Goal: Transaction & Acquisition: Subscribe to service/newsletter

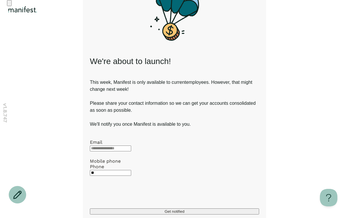
scroll to position [90, 0]
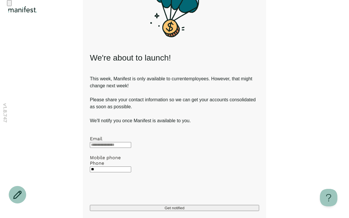
click at [131, 166] on input "**" at bounding box center [110, 169] width 41 height 6
click at [131, 142] on input "email" at bounding box center [110, 145] width 41 height 6
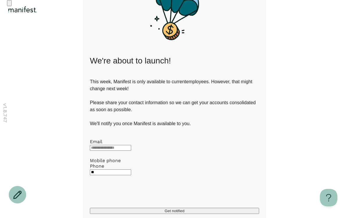
scroll to position [0, 0]
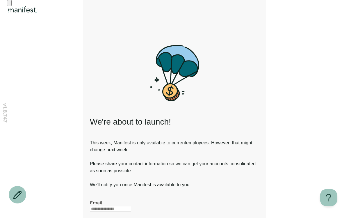
click at [119, 121] on h1 "We're about to launch!" at bounding box center [174, 122] width 169 height 12
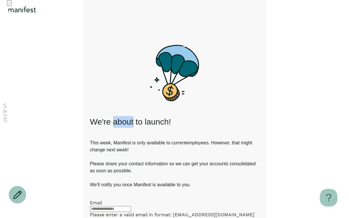
click at [119, 121] on h1 "We're about to launch!" at bounding box center [174, 122] width 169 height 12
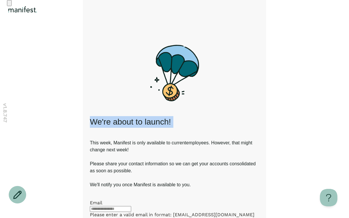
click at [119, 121] on h1 "We're about to launch!" at bounding box center [174, 122] width 169 height 12
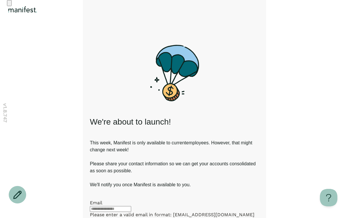
click at [128, 117] on h1 "We're about to launch!" at bounding box center [174, 122] width 169 height 12
click at [9, 4] on icon "Go back" at bounding box center [9, 4] width 0 height 0
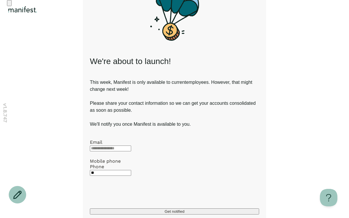
scroll to position [61, 0]
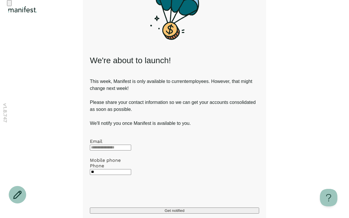
click at [158, 124] on p "This week, Manifest is only available to current employees. However, that might…" at bounding box center [174, 102] width 169 height 49
click at [160, 123] on p "This week, Manifest is only available to current employees. However, that might…" at bounding box center [174, 102] width 169 height 49
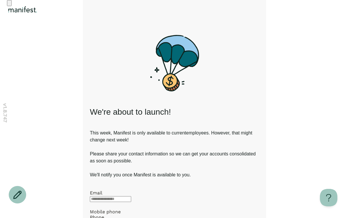
scroll to position [0, 0]
